Goal: Subscribe to service/newsletter

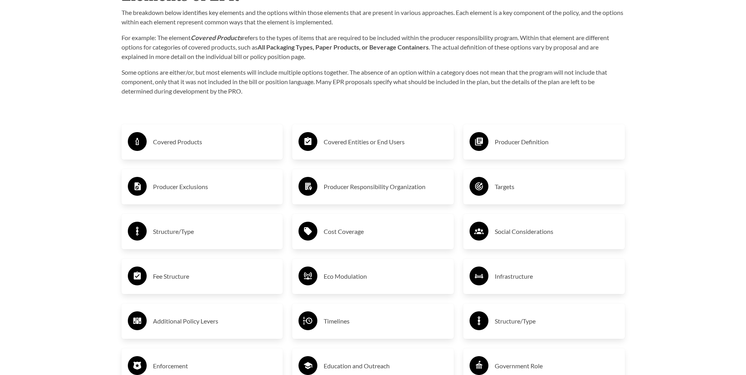
scroll to position [1306, 0]
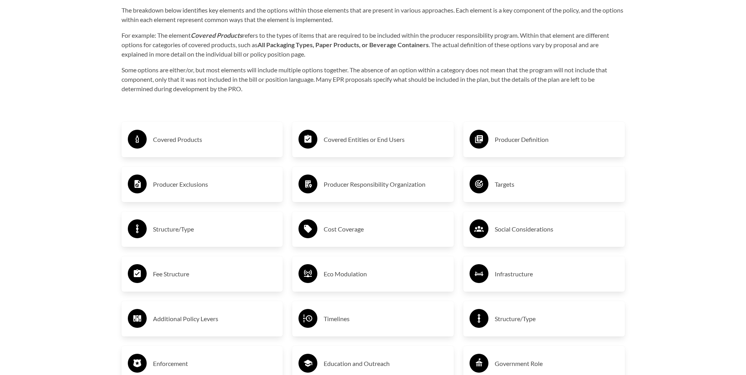
click at [189, 136] on h3 "Covered Products" at bounding box center [215, 139] width 124 height 13
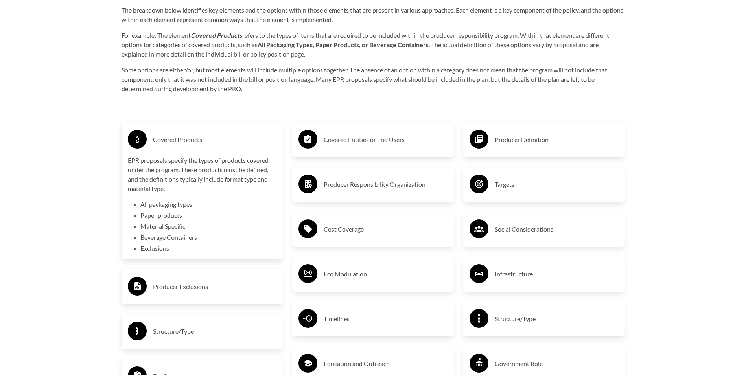
click at [364, 274] on h3 "Eco Modulation" at bounding box center [385, 274] width 124 height 13
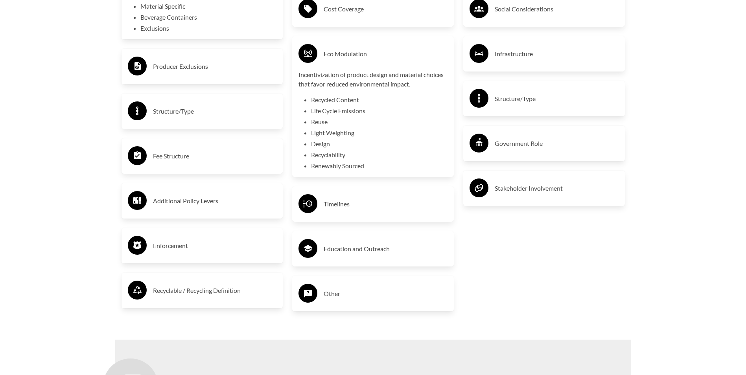
scroll to position [1531, 0]
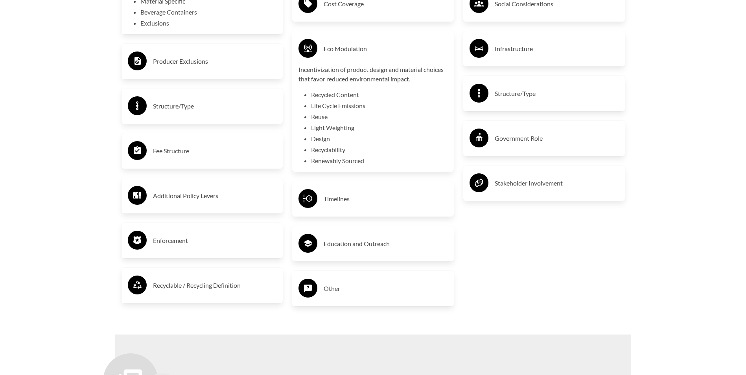
click at [345, 245] on h3 "Education and Outreach" at bounding box center [385, 243] width 124 height 13
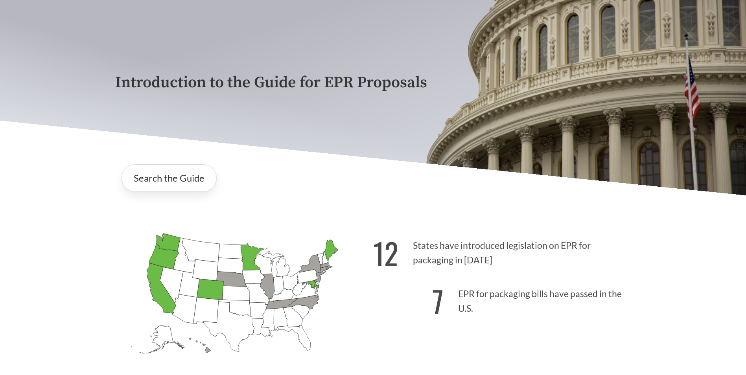
scroll to position [0, 0]
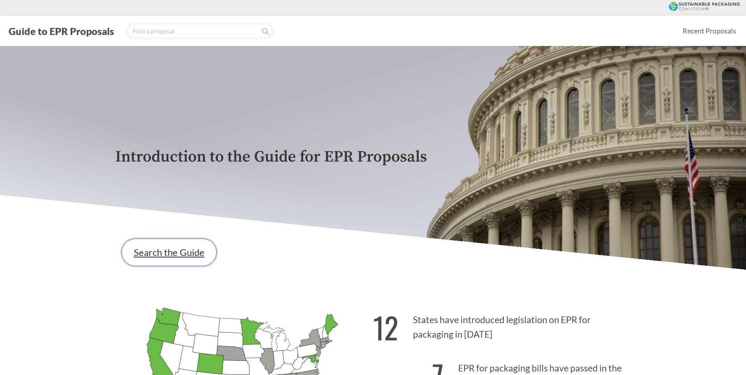
click at [182, 252] on link "Search the Guide" at bounding box center [168, 253] width 95 height 28
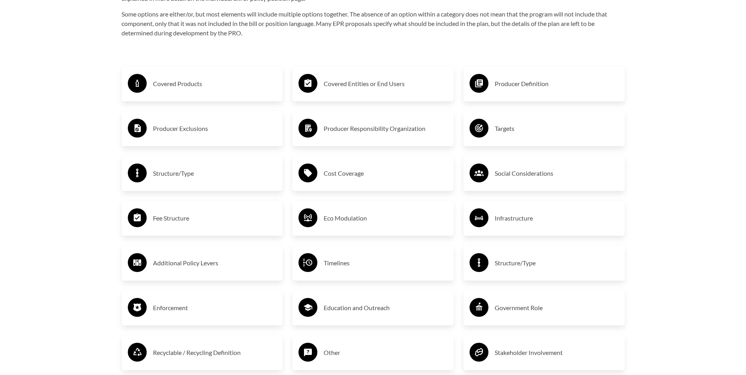
scroll to position [1381, 0]
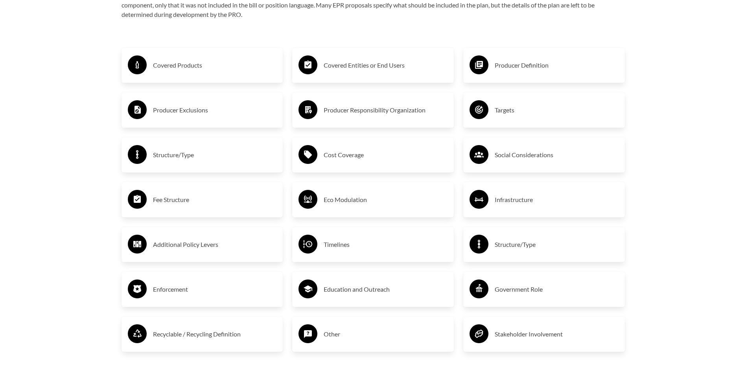
click at [186, 158] on h3 "Structure/Type" at bounding box center [215, 155] width 124 height 13
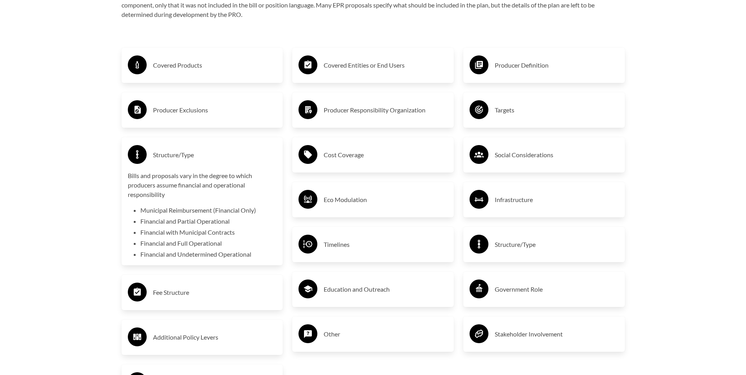
click at [198, 113] on h3 "Producer Exclusions" at bounding box center [215, 110] width 124 height 13
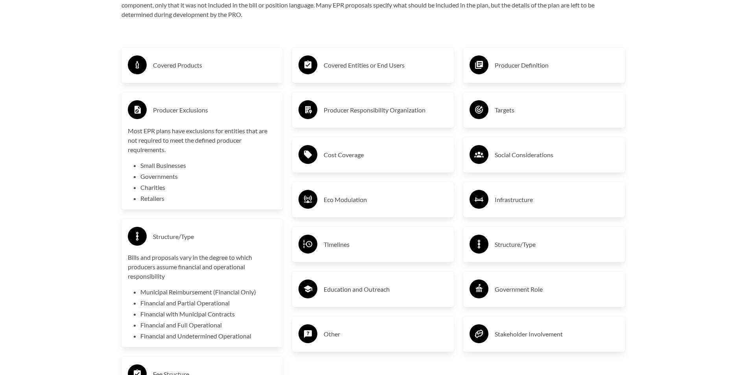
click at [361, 290] on h3 "Education and Outreach" at bounding box center [385, 289] width 124 height 13
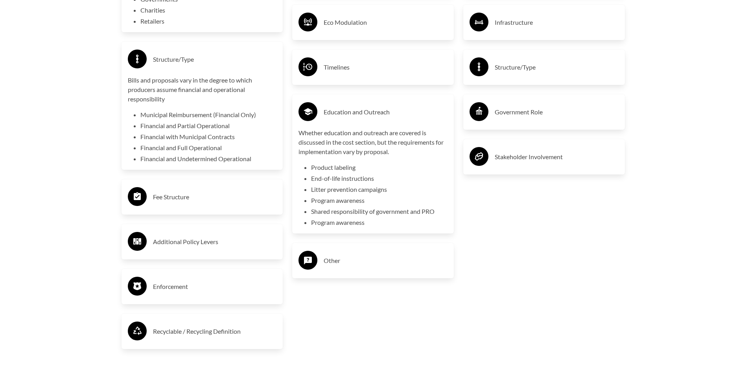
scroll to position [1565, 0]
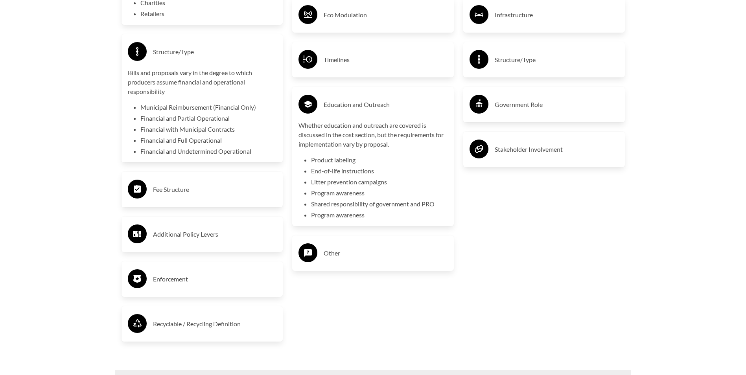
click at [329, 255] on h3 "Other" at bounding box center [385, 253] width 124 height 13
click at [324, 277] on p "Proposals may include additional notable considerations that do not fall under …" at bounding box center [372, 283] width 149 height 28
click at [332, 254] on h3 "Other" at bounding box center [385, 253] width 124 height 13
click at [331, 276] on p "Proposals may include additional notable considerations that do not fall under …" at bounding box center [372, 283] width 149 height 28
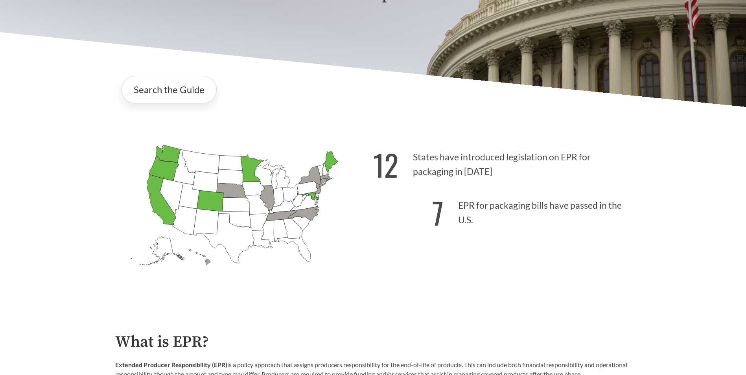
scroll to position [165, 0]
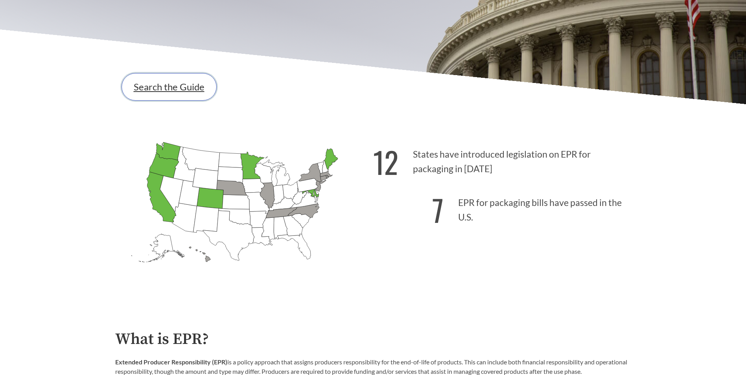
click at [170, 87] on link "Search the Guide" at bounding box center [168, 87] width 95 height 28
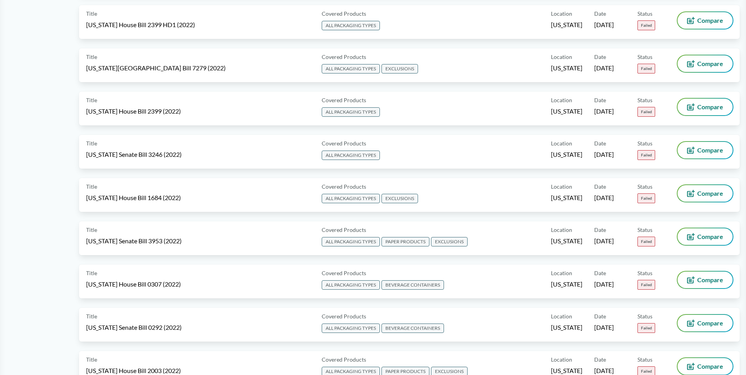
scroll to position [3993, 0]
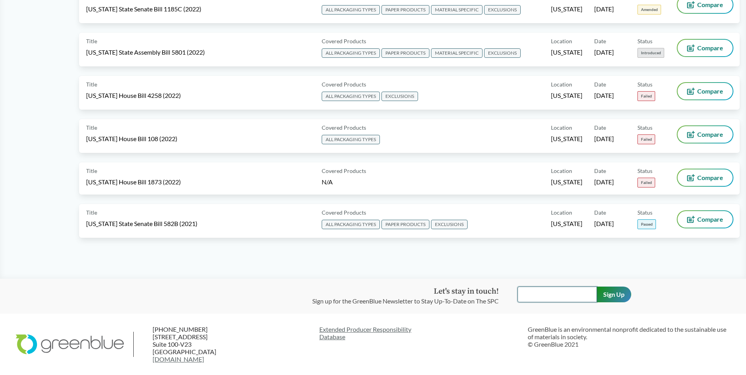
click at [545, 294] on input "text" at bounding box center [556, 294] width 79 height 16
type input "[PERSON_NAME][EMAIL_ADDRESS][DOMAIN_NAME]"
click at [609, 296] on input "Sign Up" at bounding box center [613, 294] width 35 height 16
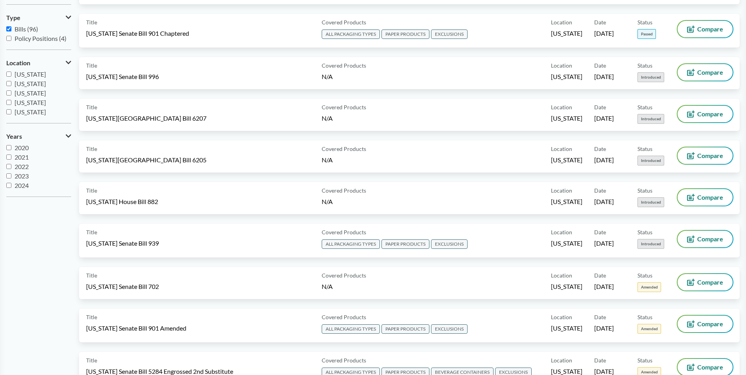
scroll to position [0, 0]
